Goal: Transaction & Acquisition: Purchase product/service

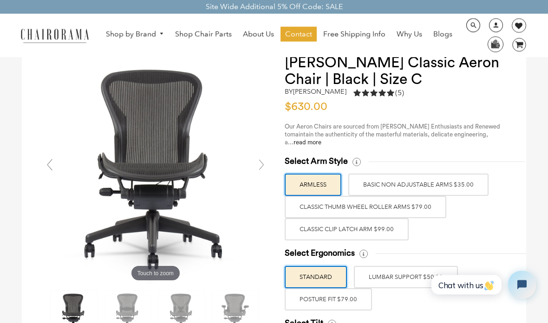
scroll to position [31, 0]
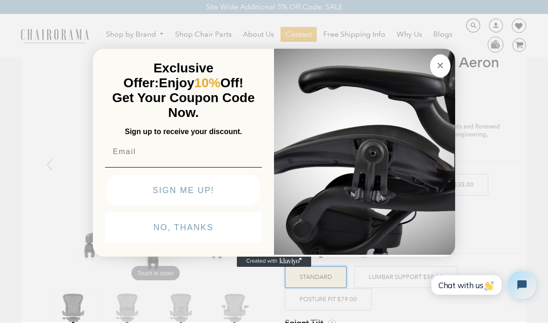
click at [440, 71] on circle "Close dialog" at bounding box center [440, 65] width 11 height 11
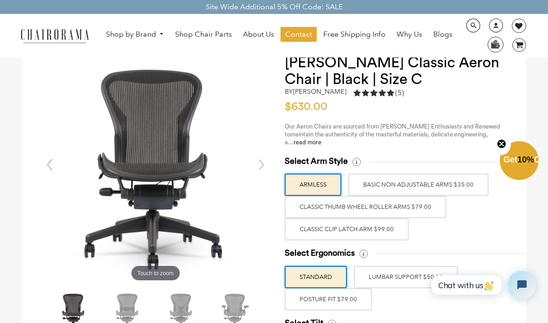
click at [370, 228] on label "Classic Clip Latch Arm $99.00" at bounding box center [347, 229] width 124 height 22
click at [0, 0] on input "Classic Clip Latch Arm $99.00" at bounding box center [0, 0] width 0 height 0
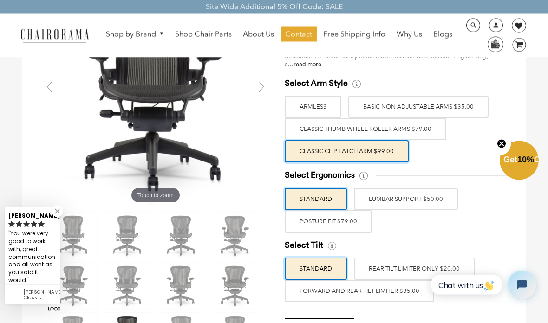
scroll to position [108, 0]
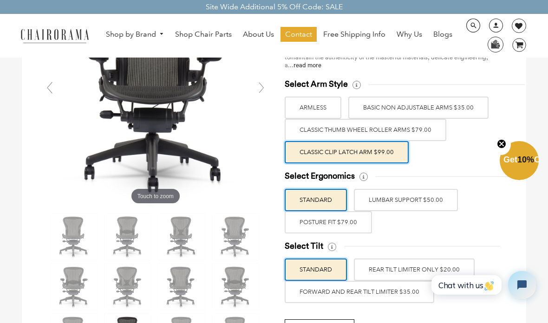
click at [427, 203] on label "LUMBAR SUPPORT $50.00" at bounding box center [406, 200] width 104 height 22
click at [0, 0] on input "LUMBAR SUPPORT $50.00" at bounding box center [0, 0] width 0 height 0
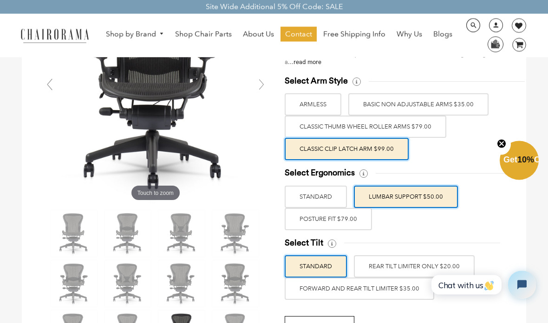
scroll to position [111, 0]
click at [337, 226] on label "POSTURE FIT $79.00" at bounding box center [328, 219] width 87 height 22
click at [0, 0] on input "POSTURE FIT $79.00" at bounding box center [0, 0] width 0 height 0
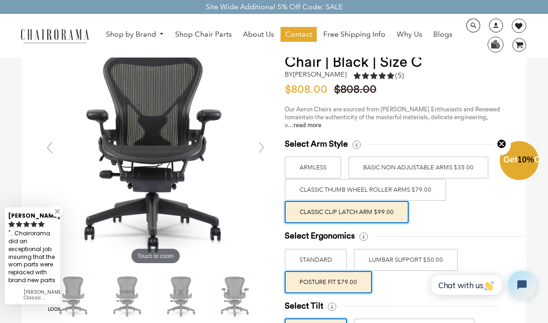
scroll to position [47, 0]
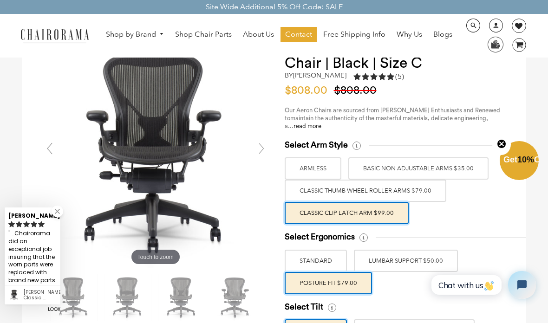
click at [413, 258] on label "LUMBAR SUPPORT $50.00" at bounding box center [406, 261] width 104 height 22
click at [0, 0] on input "LUMBAR SUPPORT $50.00" at bounding box center [0, 0] width 0 height 0
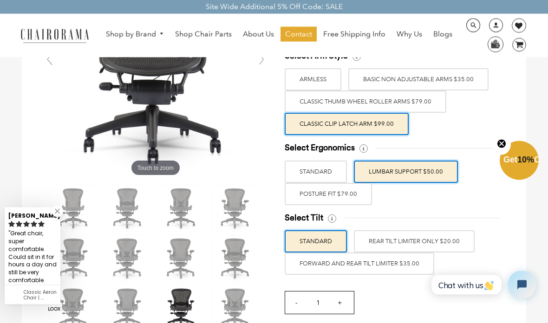
scroll to position [136, 0]
click at [413, 239] on label "REAR TILT LIMITER ONLY $20.00" at bounding box center [414, 241] width 121 height 22
click at [0, 0] on input "REAR TILT LIMITER ONLY $20.00" at bounding box center [0, 0] width 0 height 0
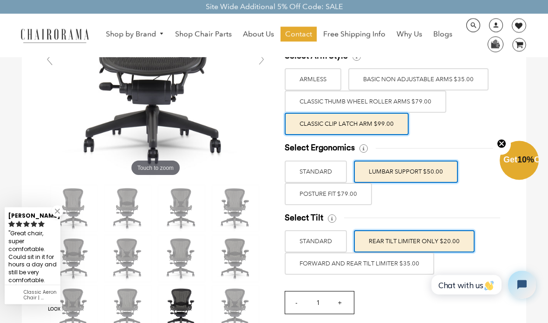
scroll to position [138, 0]
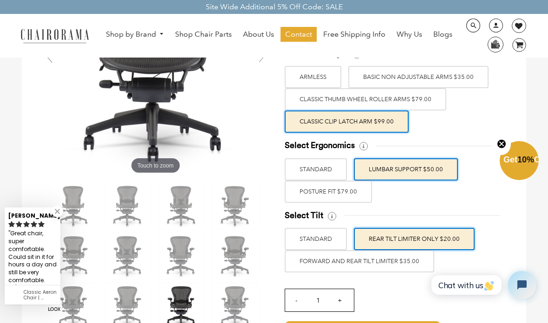
click at [402, 264] on label "FORWARD AND REAR TILT LIMITER $35.00" at bounding box center [360, 261] width 150 height 22
click at [0, 0] on input "FORWARD AND REAR TILT LIMITER $35.00" at bounding box center [0, 0] width 0 height 0
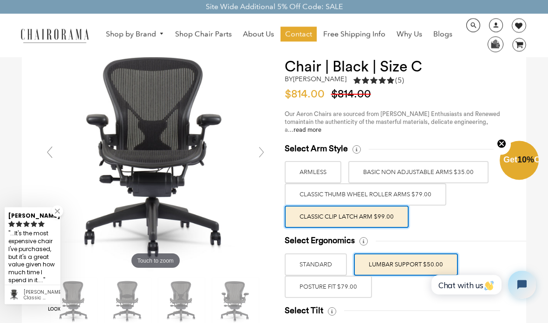
scroll to position [43, 0]
click at [261, 149] on link at bounding box center [261, 152] width 19 height 19
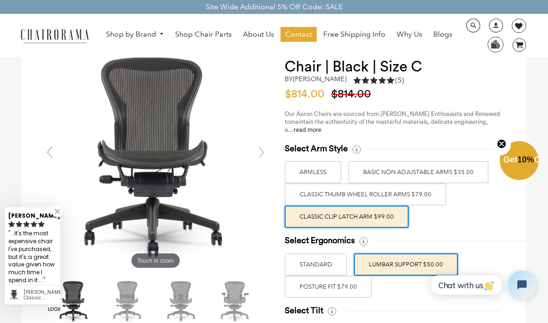
click at [265, 150] on link at bounding box center [261, 152] width 19 height 19
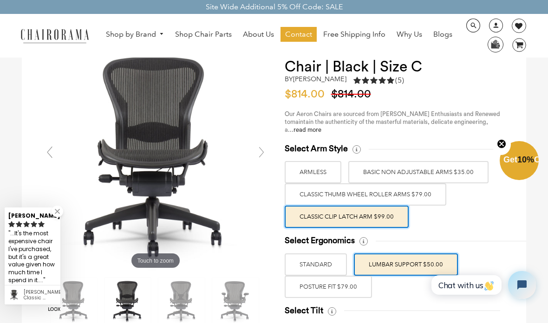
click at [262, 154] on link at bounding box center [261, 152] width 19 height 19
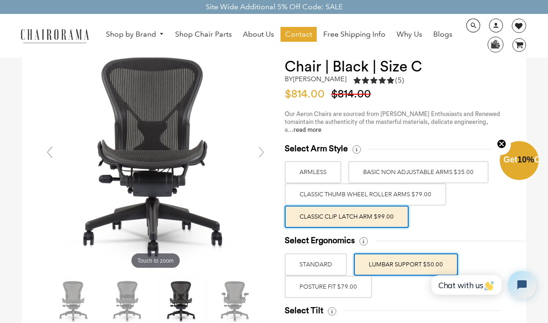
click at [255, 153] on link at bounding box center [261, 152] width 19 height 19
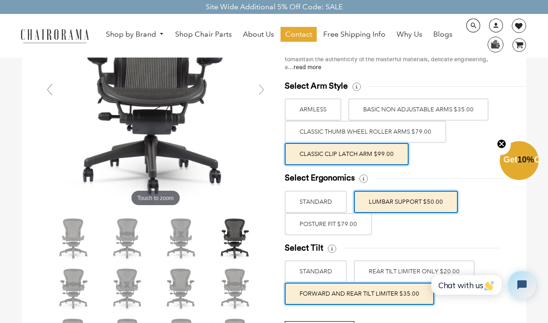
scroll to position [0, 0]
